Goal: Task Accomplishment & Management: Manage account settings

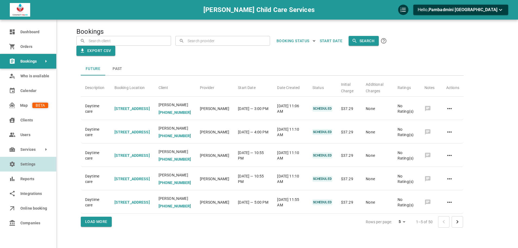
click at [20, 170] on link "Settings" at bounding box center [28, 164] width 56 height 15
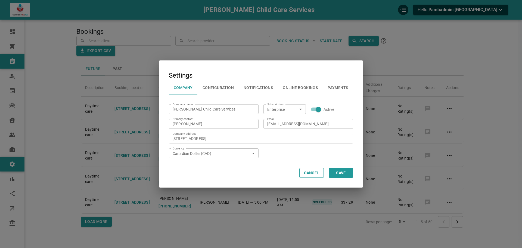
click at [225, 91] on button "Configuration" at bounding box center [218, 87] width 41 height 14
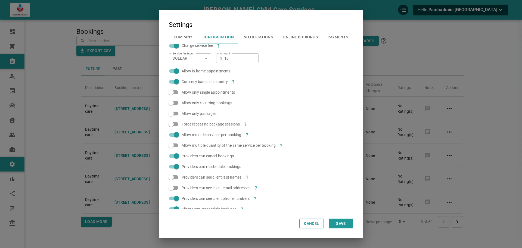
scroll to position [136, 0]
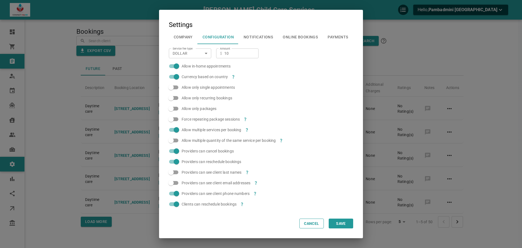
click at [190, 132] on span "Allow multiple services per booking" at bounding box center [212, 129] width 60 height 5
click at [190, 132] on input "Allow multiple services per booking" at bounding box center [176, 129] width 31 height 10
checkbox input "false"
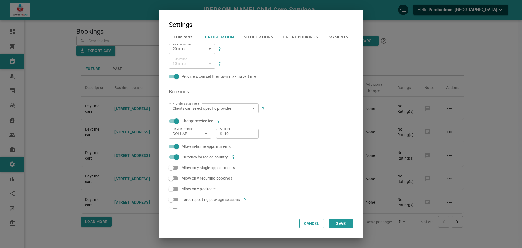
scroll to position [0, 0]
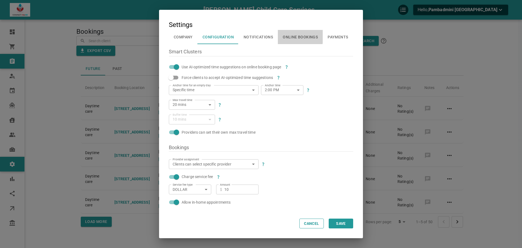
click at [290, 35] on button "Online Bookings" at bounding box center [300, 37] width 45 height 14
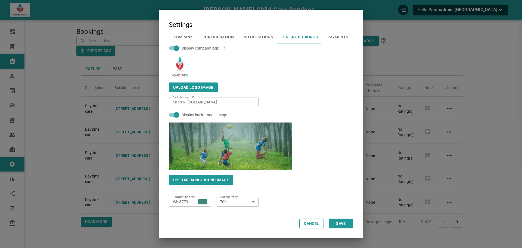
scroll to position [217, 0]
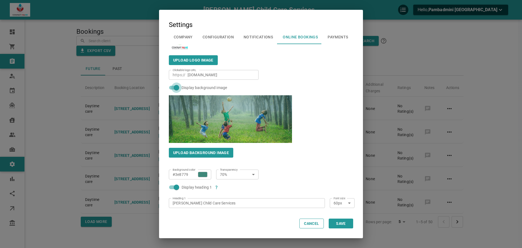
click at [171, 86] on input "Display background image" at bounding box center [176, 87] width 31 height 10
checkbox input "false"
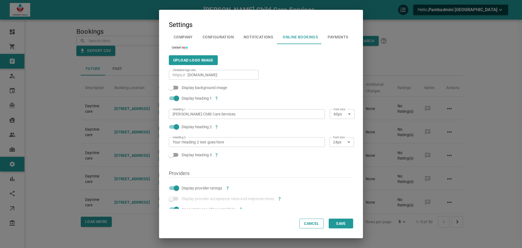
click at [173, 126] on input "Display heading 2" at bounding box center [176, 126] width 31 height 10
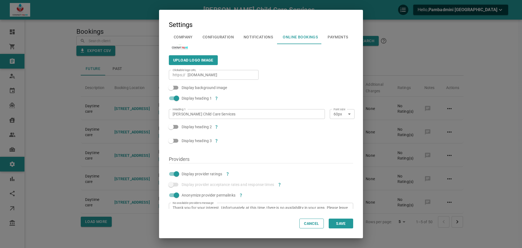
click at [174, 125] on input "Display heading 2" at bounding box center [170, 126] width 31 height 10
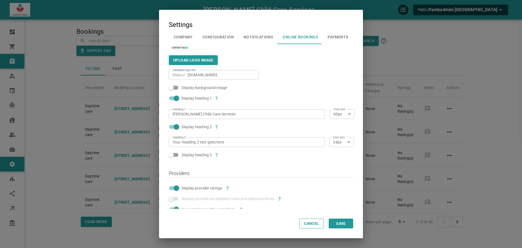
click at [174, 125] on input "Display heading 2" at bounding box center [176, 126] width 31 height 10
checkbox input "false"
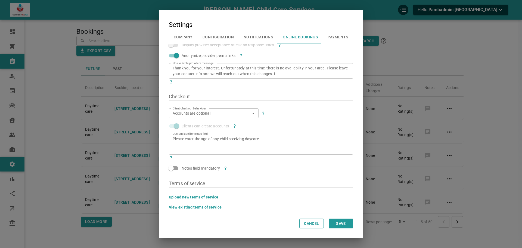
scroll to position [358, 0]
click at [345, 221] on button "Save" at bounding box center [341, 223] width 24 height 10
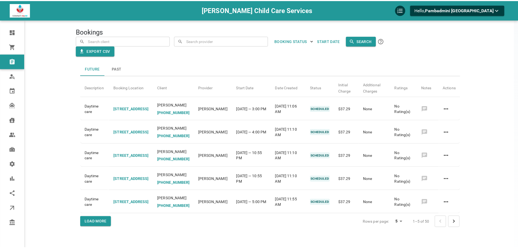
scroll to position [0, 0]
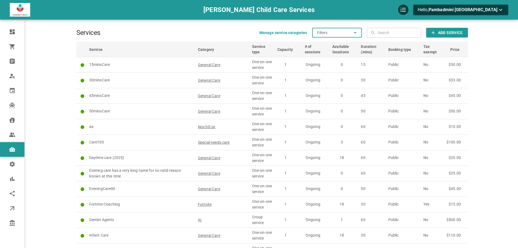
click at [349, 33] on input "Filters" at bounding box center [334, 33] width 35 height 10
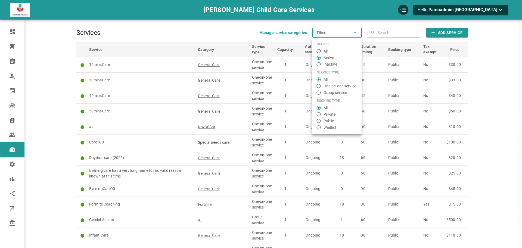
click at [328, 90] on span "Group service" at bounding box center [335, 93] width 24 height 6
click at [323, 90] on input "Group service" at bounding box center [319, 92] width 10 height 5
radio input "false"
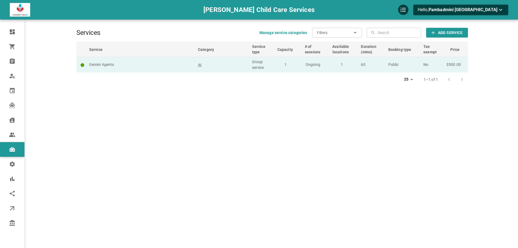
click at [228, 67] on td "AI" at bounding box center [222, 64] width 54 height 15
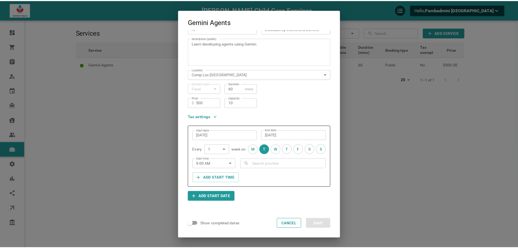
scroll to position [52, 0]
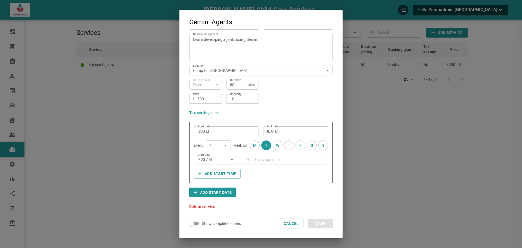
click at [237, 221] on span "Show completed dates" at bounding box center [221, 222] width 39 height 5
click at [207, 221] on input "Show completed dates" at bounding box center [191, 223] width 31 height 10
click at [231, 223] on span "Show completed dates" at bounding box center [221, 222] width 39 height 5
click at [212, 223] on input "Show completed dates" at bounding box center [196, 223] width 31 height 10
checkbox input "false"
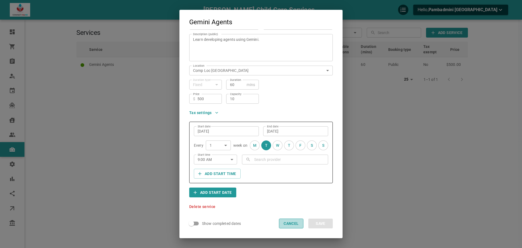
click at [296, 222] on button "Cancel" at bounding box center [291, 223] width 24 height 10
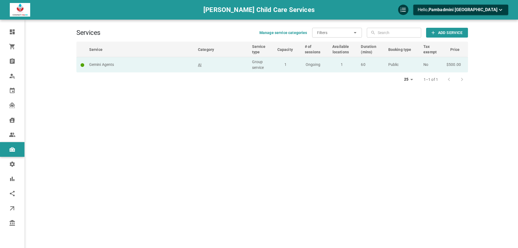
click at [280, 61] on td "1" at bounding box center [288, 64] width 27 height 15
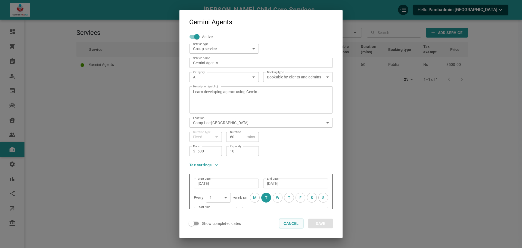
click at [298, 226] on button "Cancel" at bounding box center [291, 223] width 24 height 10
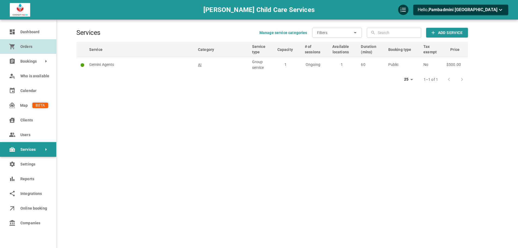
click at [28, 44] on span "Orders" at bounding box center [34, 47] width 28 height 6
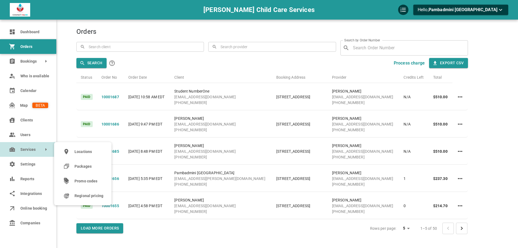
click at [27, 152] on link "Services" at bounding box center [28, 149] width 56 height 15
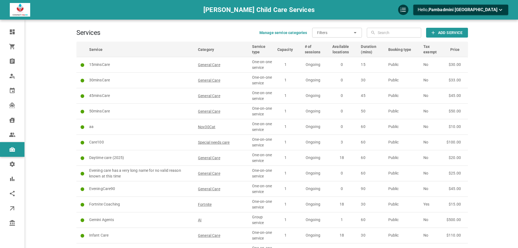
click at [357, 32] on icon at bounding box center [355, 32] width 7 height 7
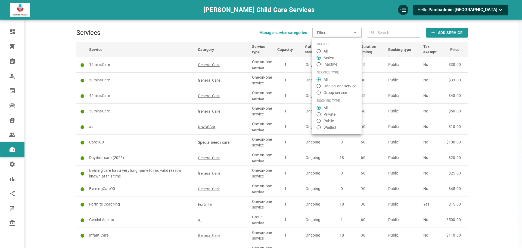
click at [326, 92] on span "Group service" at bounding box center [335, 93] width 24 height 6
click at [323, 92] on input "Group service" at bounding box center [319, 92] width 10 height 5
radio input "false"
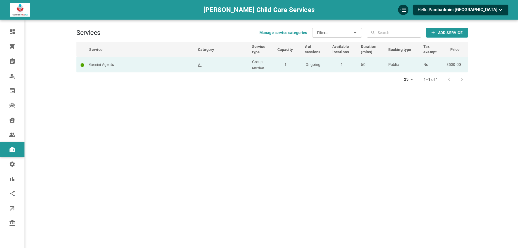
click at [242, 67] on td "AI" at bounding box center [222, 64] width 54 height 15
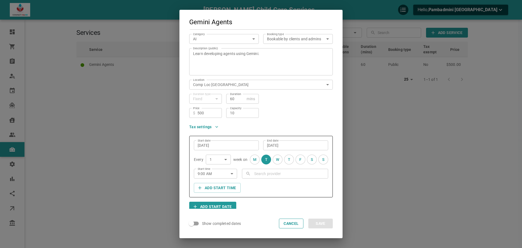
scroll to position [52, 0]
